Goal: Task Accomplishment & Management: Complete application form

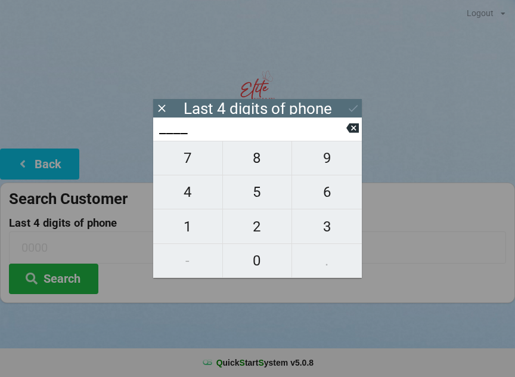
click at [259, 167] on span "8" at bounding box center [257, 157] width 69 height 25
type input "8___"
click at [334, 195] on span "6" at bounding box center [327, 191] width 70 height 25
type input "86__"
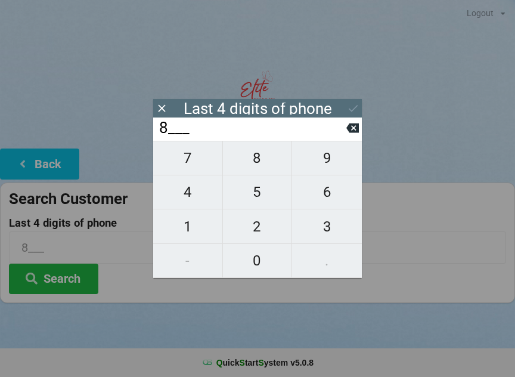
type input "86__"
click at [328, 218] on span "3" at bounding box center [327, 226] width 70 height 25
type input "863_"
click at [319, 198] on span "6" at bounding box center [327, 191] width 70 height 25
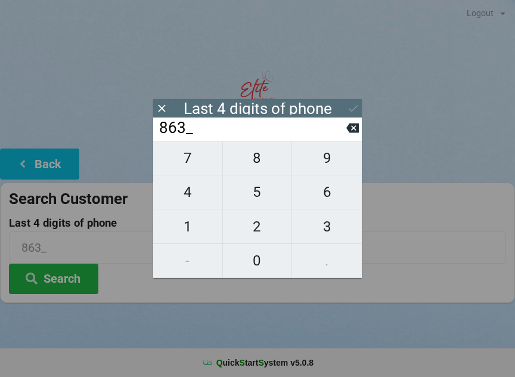
type input "8636"
click at [255, 253] on div "7 8 9 4 5 6 1 2 3 - 0 ." at bounding box center [257, 209] width 209 height 137
click at [253, 173] on div "7 8 9 4 5 6 1 2 3 - 0 ." at bounding box center [257, 209] width 209 height 137
click at [358, 129] on icon at bounding box center [352, 128] width 13 height 10
click at [356, 129] on icon at bounding box center [352, 128] width 13 height 10
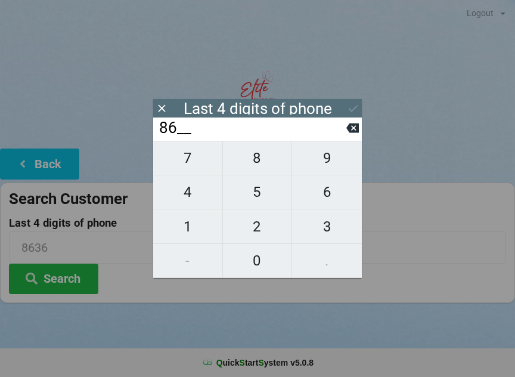
click at [356, 124] on button at bounding box center [352, 128] width 13 height 16
click at [355, 124] on button at bounding box center [352, 128] width 13 height 16
type input "____"
click at [331, 194] on span "6" at bounding box center [327, 191] width 70 height 25
type input "6___"
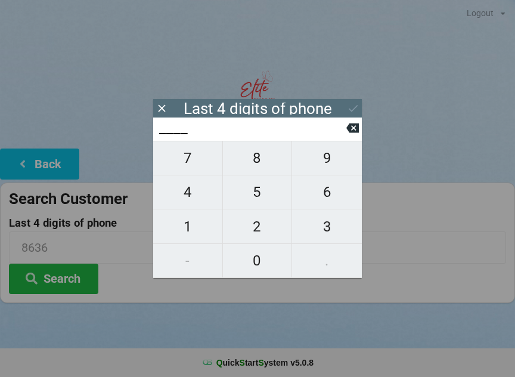
type input "6___"
click at [318, 226] on span "3" at bounding box center [327, 226] width 70 height 25
type input "63__"
click at [257, 198] on span "5" at bounding box center [257, 191] width 69 height 25
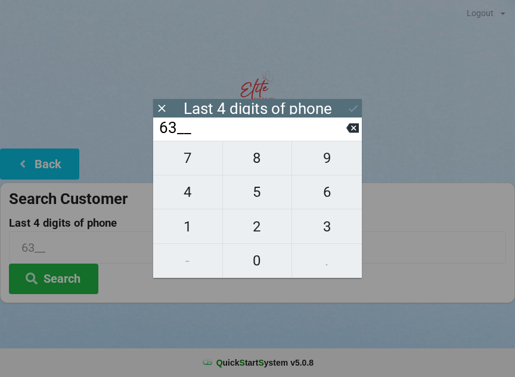
type input "635_"
click at [253, 260] on span "0" at bounding box center [257, 260] width 69 height 25
type input "6350"
click at [347, 132] on icon at bounding box center [352, 128] width 13 height 10
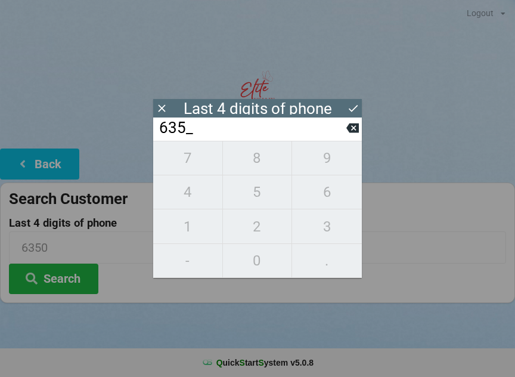
click at [348, 128] on icon at bounding box center [352, 128] width 13 height 13
click at [341, 132] on input "63__" at bounding box center [252, 128] width 188 height 19
click at [345, 121] on input "63__" at bounding box center [252, 128] width 188 height 19
click at [350, 128] on icon at bounding box center [352, 128] width 13 height 10
type input "6___"
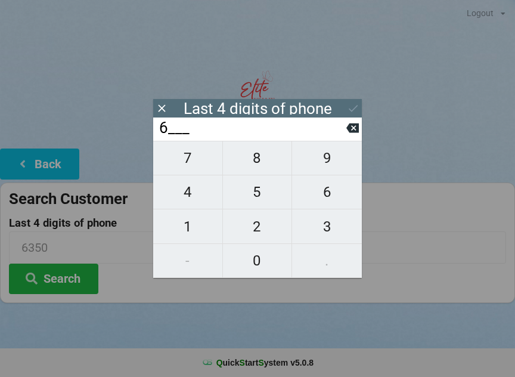
click at [325, 164] on span "9" at bounding box center [327, 157] width 70 height 25
type input "69__"
click at [262, 190] on span "5" at bounding box center [257, 191] width 69 height 25
type input "695_"
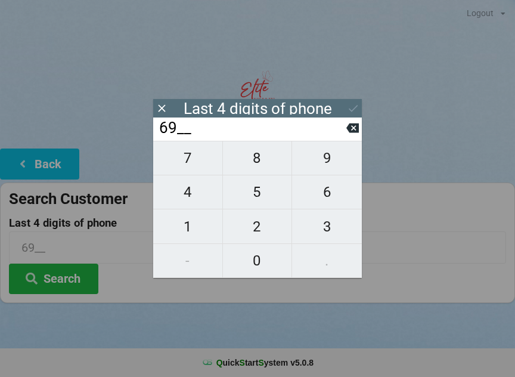
type input "695_"
click at [259, 258] on span "0" at bounding box center [257, 260] width 69 height 25
type input "6950"
click at [347, 102] on icon at bounding box center [353, 108] width 13 height 13
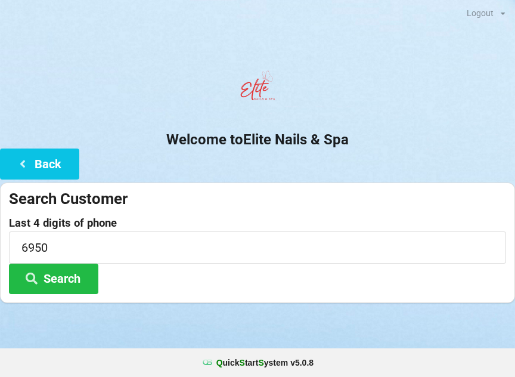
click at [72, 277] on button "Search" at bounding box center [53, 278] width 89 height 30
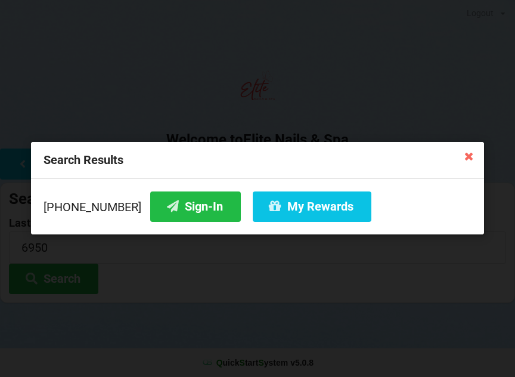
click at [173, 210] on button "Sign-In" at bounding box center [195, 206] width 91 height 30
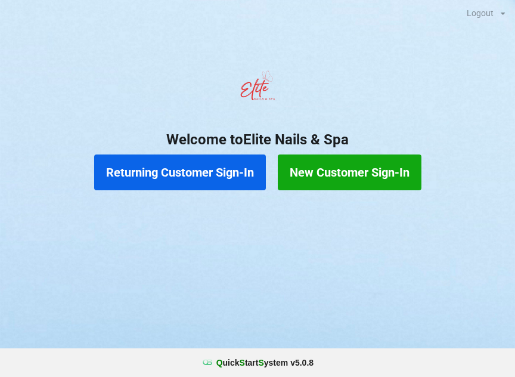
click at [204, 174] on button "Returning Customer Sign-In" at bounding box center [180, 172] width 172 height 36
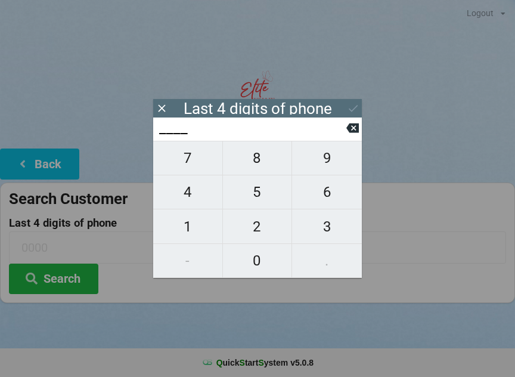
click at [353, 131] on icon at bounding box center [352, 128] width 13 height 10
click at [167, 102] on icon at bounding box center [162, 108] width 13 height 13
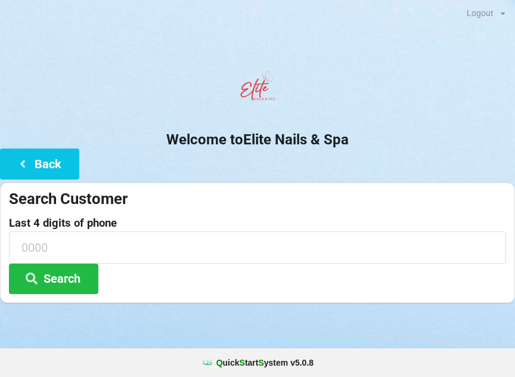
click at [37, 163] on button "Back" at bounding box center [39, 163] width 79 height 30
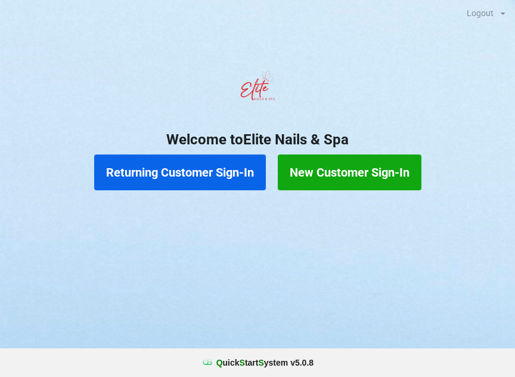
click at [369, 172] on button "New Customer Sign-In" at bounding box center [350, 172] width 144 height 36
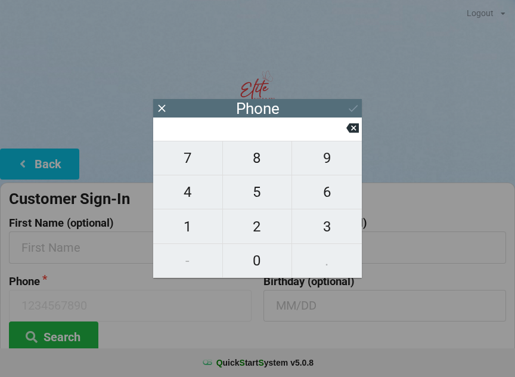
click at [331, 200] on span "6" at bounding box center [327, 191] width 70 height 25
type input "6"
click at [196, 192] on span "4" at bounding box center [187, 191] width 69 height 25
type input "64"
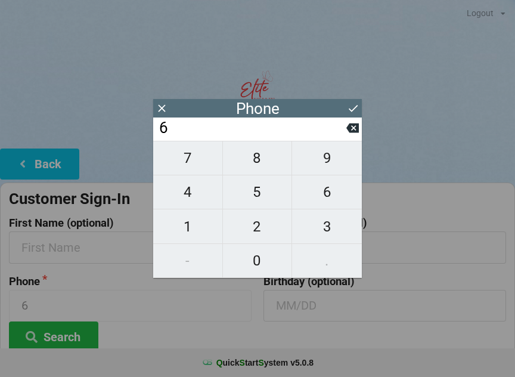
type input "64"
click at [332, 204] on span "6" at bounding box center [327, 191] width 70 height 25
type input "646"
click at [266, 157] on span "8" at bounding box center [257, 157] width 69 height 25
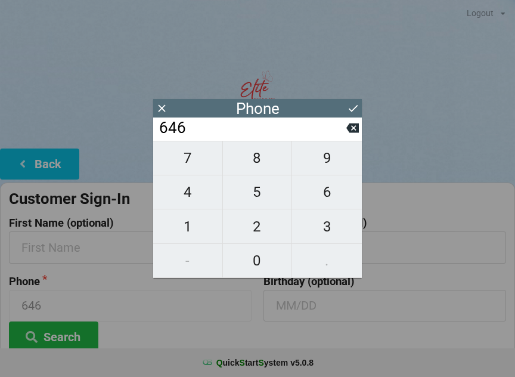
type input "6468"
click at [262, 163] on span "8" at bounding box center [257, 157] width 69 height 25
type input "64688"
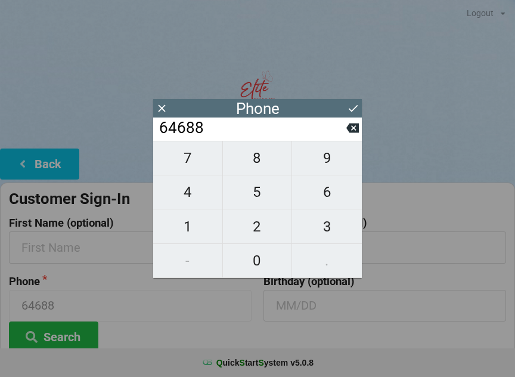
click at [333, 223] on span "3" at bounding box center [327, 226] width 70 height 25
type input "646883"
click at [259, 169] on span "8" at bounding box center [257, 157] width 69 height 25
type input "6468838"
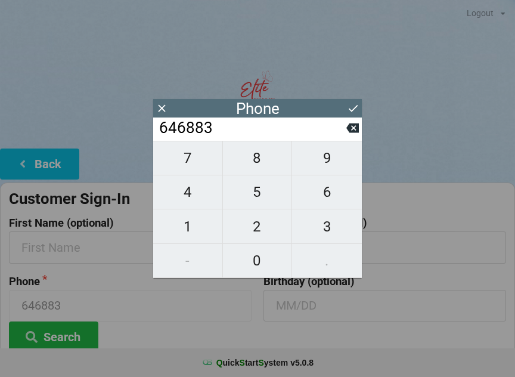
type input "6468838"
click at [198, 199] on span "4" at bounding box center [187, 191] width 69 height 25
type input "64688384"
click at [194, 234] on span "1" at bounding box center [187, 226] width 69 height 25
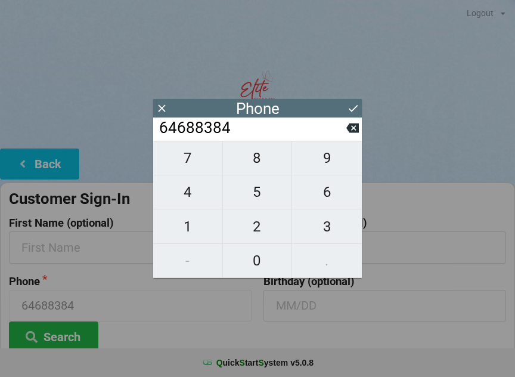
type input "646883841"
click at [356, 108] on icon at bounding box center [353, 108] width 13 height 13
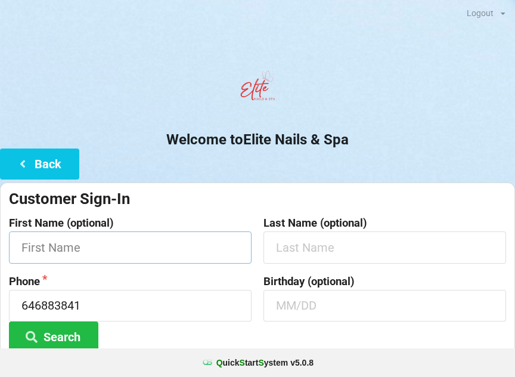
click at [154, 251] on input "text" at bounding box center [130, 247] width 243 height 32
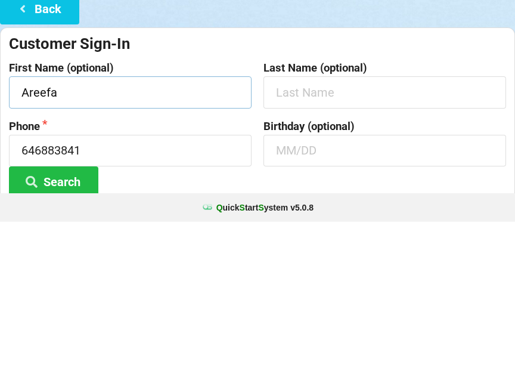
type input "Areefa"
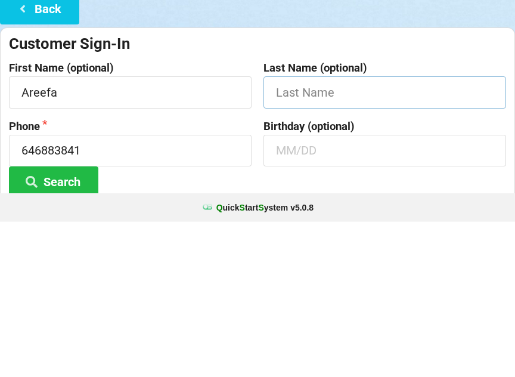
click at [362, 231] on input "text" at bounding box center [384, 247] width 243 height 32
type input "Khan"
click at [351, 290] on input "text" at bounding box center [384, 306] width 243 height 32
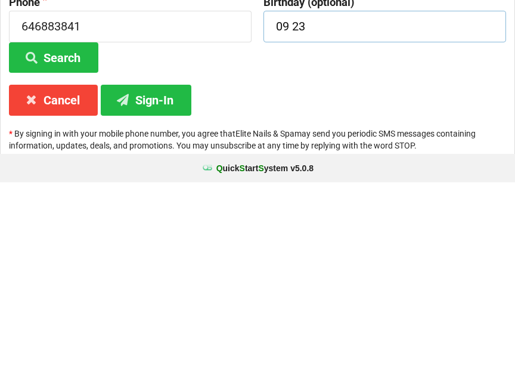
scroll to position [89, 0]
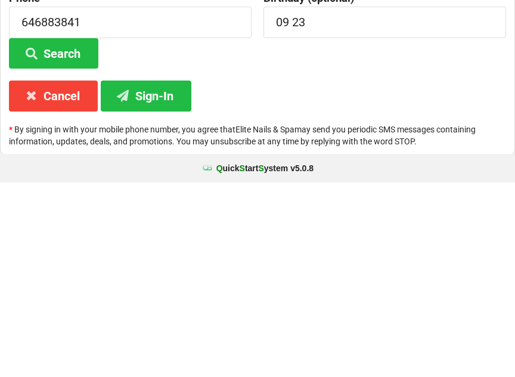
click at [172, 275] on button "Sign-In" at bounding box center [146, 290] width 91 height 30
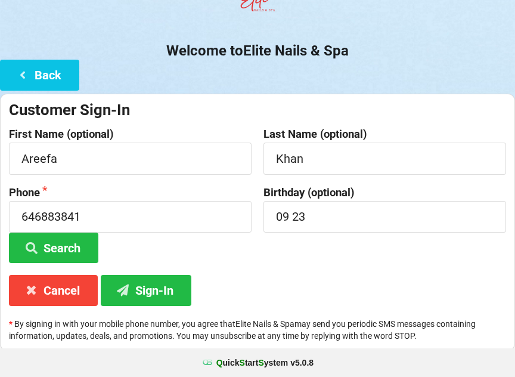
click at [167, 284] on button "Sign-In" at bounding box center [146, 290] width 91 height 30
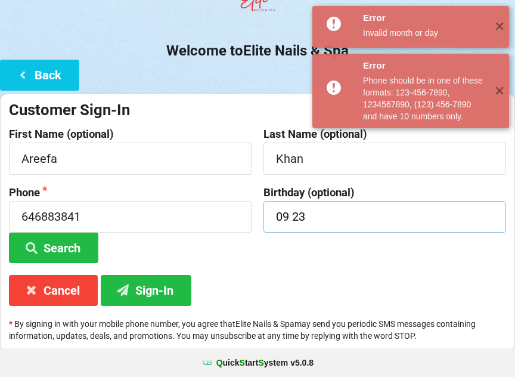
click at [288, 215] on input "09 23" at bounding box center [384, 217] width 243 height 32
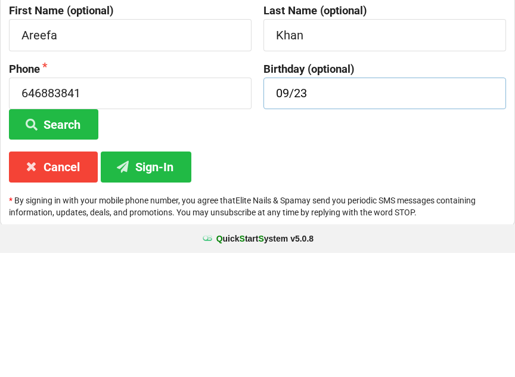
type input "09/23"
click at [159, 275] on button "Sign-In" at bounding box center [146, 290] width 91 height 30
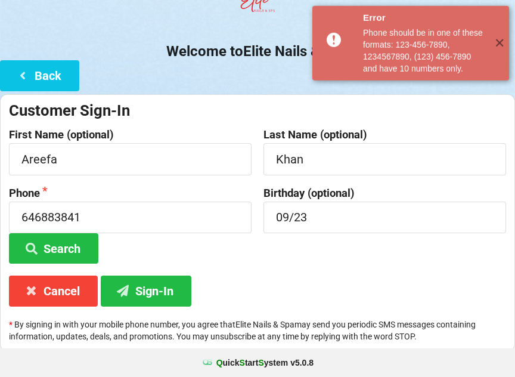
scroll to position [89, 0]
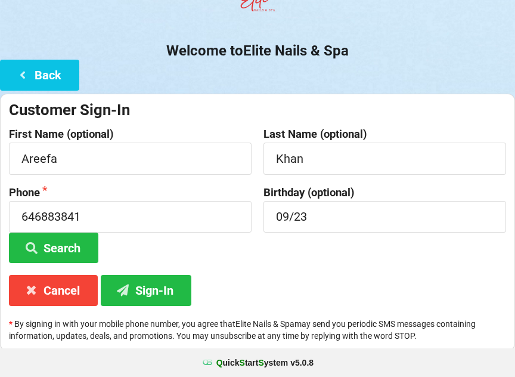
click at [148, 287] on button "Sign-In" at bounding box center [146, 290] width 91 height 30
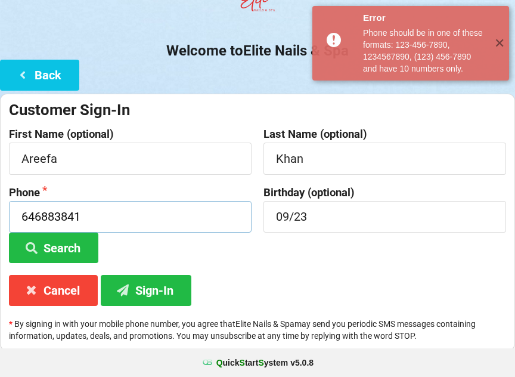
click at [37, 214] on input "646883841" at bounding box center [130, 217] width 243 height 32
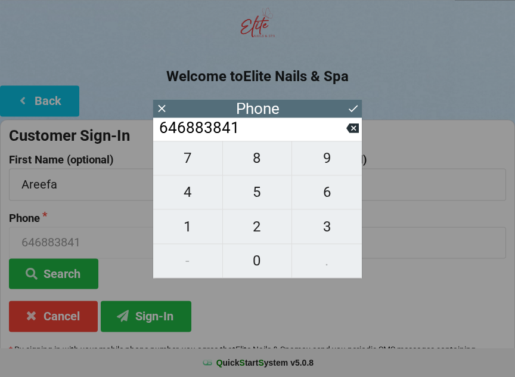
scroll to position [63, 0]
click at [216, 133] on input "646883841" at bounding box center [252, 128] width 188 height 19
click at [212, 131] on input "646883841" at bounding box center [252, 128] width 188 height 19
click at [209, 129] on input "646883841" at bounding box center [252, 128] width 188 height 19
click at [209, 127] on input "646883841" at bounding box center [252, 128] width 188 height 19
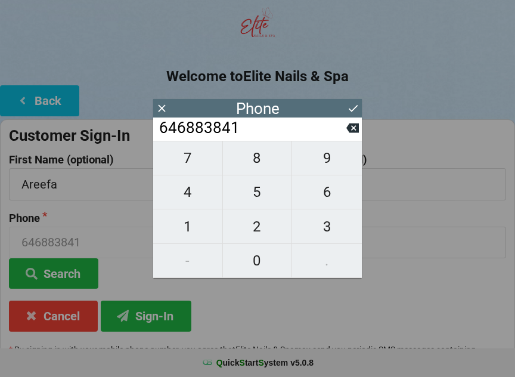
click at [204, 134] on input "646883841" at bounding box center [252, 128] width 188 height 19
click at [348, 129] on icon at bounding box center [352, 128] width 13 height 13
click at [353, 132] on icon at bounding box center [352, 128] width 13 height 13
click at [351, 133] on icon at bounding box center [352, 128] width 13 height 10
click at [348, 136] on button at bounding box center [352, 128] width 13 height 16
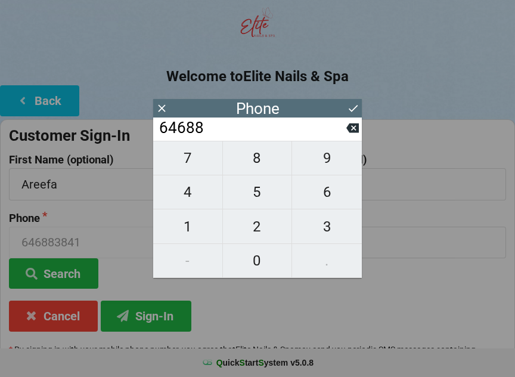
click at [348, 136] on button at bounding box center [352, 128] width 13 height 16
click at [350, 134] on icon at bounding box center [352, 128] width 13 height 13
type input "646"
click at [259, 166] on span "8" at bounding box center [257, 157] width 69 height 25
type input "6468"
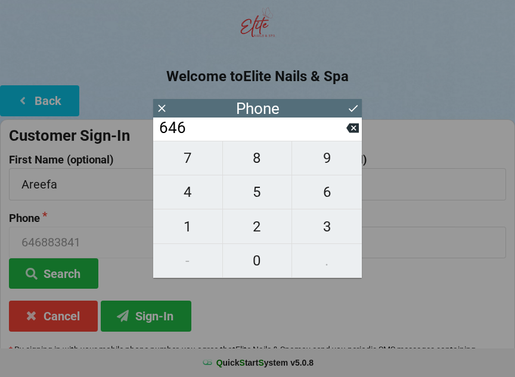
type input "6468"
click at [195, 229] on span "1" at bounding box center [187, 226] width 69 height 25
type input "64681"
click at [349, 133] on icon at bounding box center [352, 128] width 13 height 10
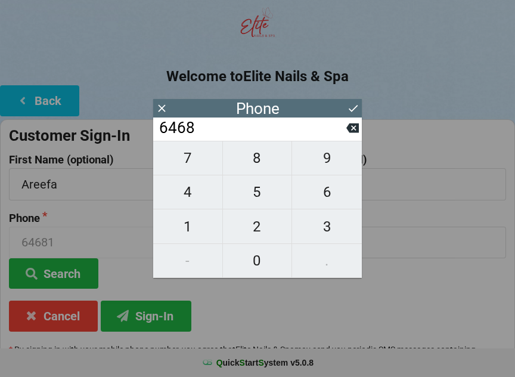
type input "646"
click at [193, 264] on div "7 8 9 4 5 6 1 2 3 - 0 ." at bounding box center [257, 209] width 209 height 137
click at [262, 166] on span "8" at bounding box center [257, 157] width 69 height 25
type input "6468"
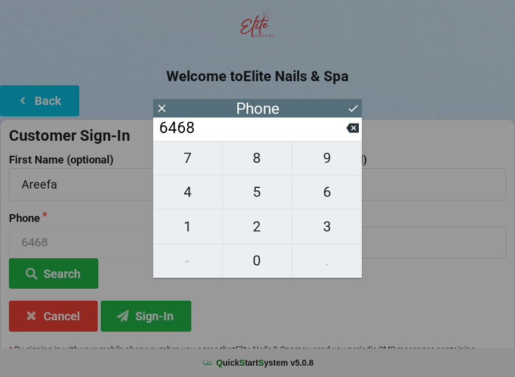
click at [194, 234] on span "1" at bounding box center [187, 226] width 69 height 25
type input "64681"
click at [263, 167] on span "8" at bounding box center [257, 157] width 69 height 25
type input "646818"
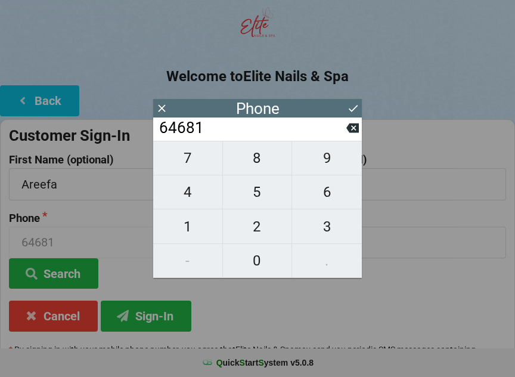
type input "646818"
click at [329, 236] on span "3" at bounding box center [327, 226] width 70 height 25
type input "6468183"
click at [261, 159] on span "8" at bounding box center [257, 157] width 69 height 25
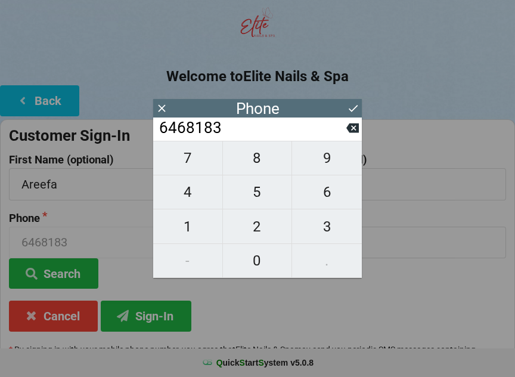
type input "64681838"
click at [195, 198] on span "4" at bounding box center [187, 191] width 69 height 25
type input "646818384"
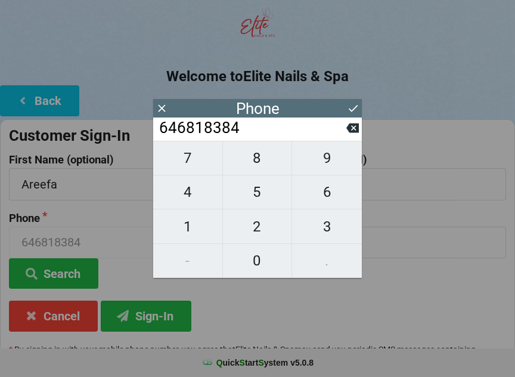
click at [191, 229] on span "1" at bounding box center [187, 226] width 69 height 25
type input "6468183841"
click at [352, 103] on icon at bounding box center [353, 108] width 13 height 13
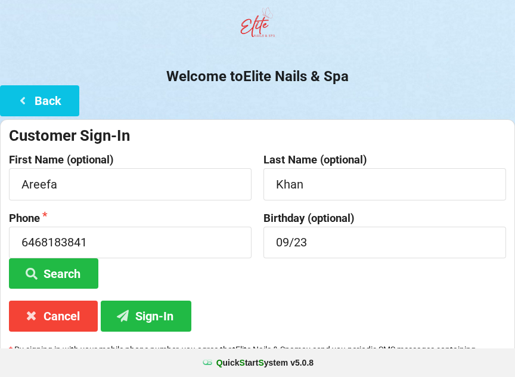
click at [161, 313] on button "Sign-In" at bounding box center [146, 315] width 91 height 30
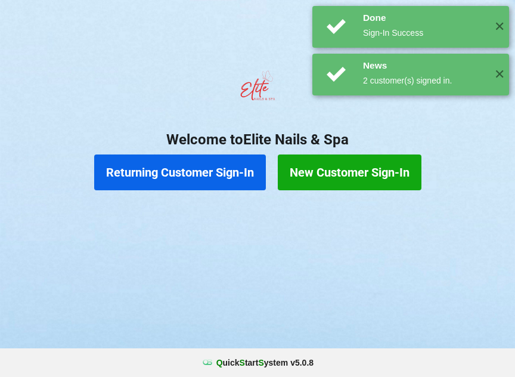
scroll to position [0, 0]
